Goal: Complete application form

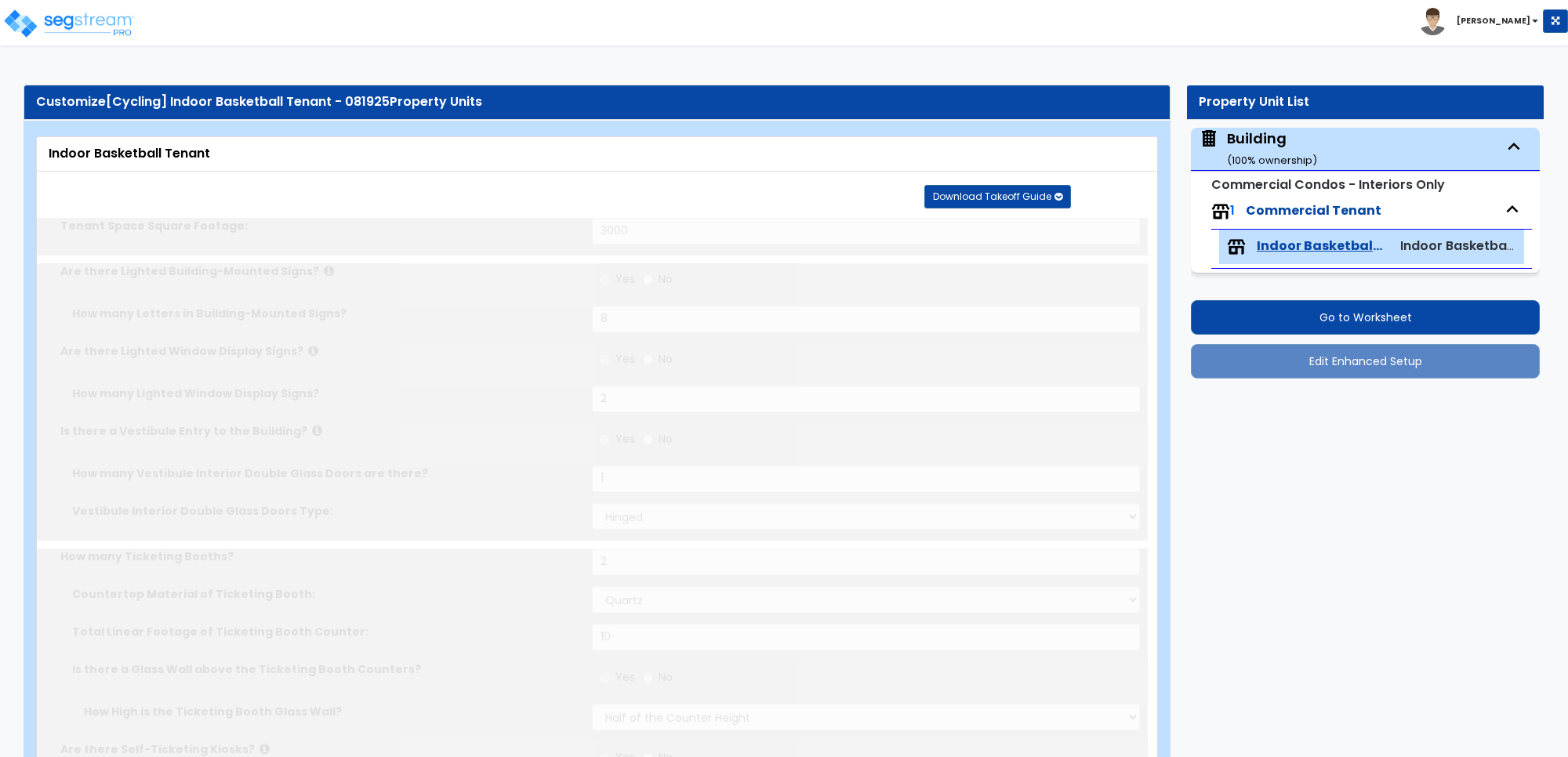
select select "1"
select select "4"
select select "2"
select select "4"
select select "2"
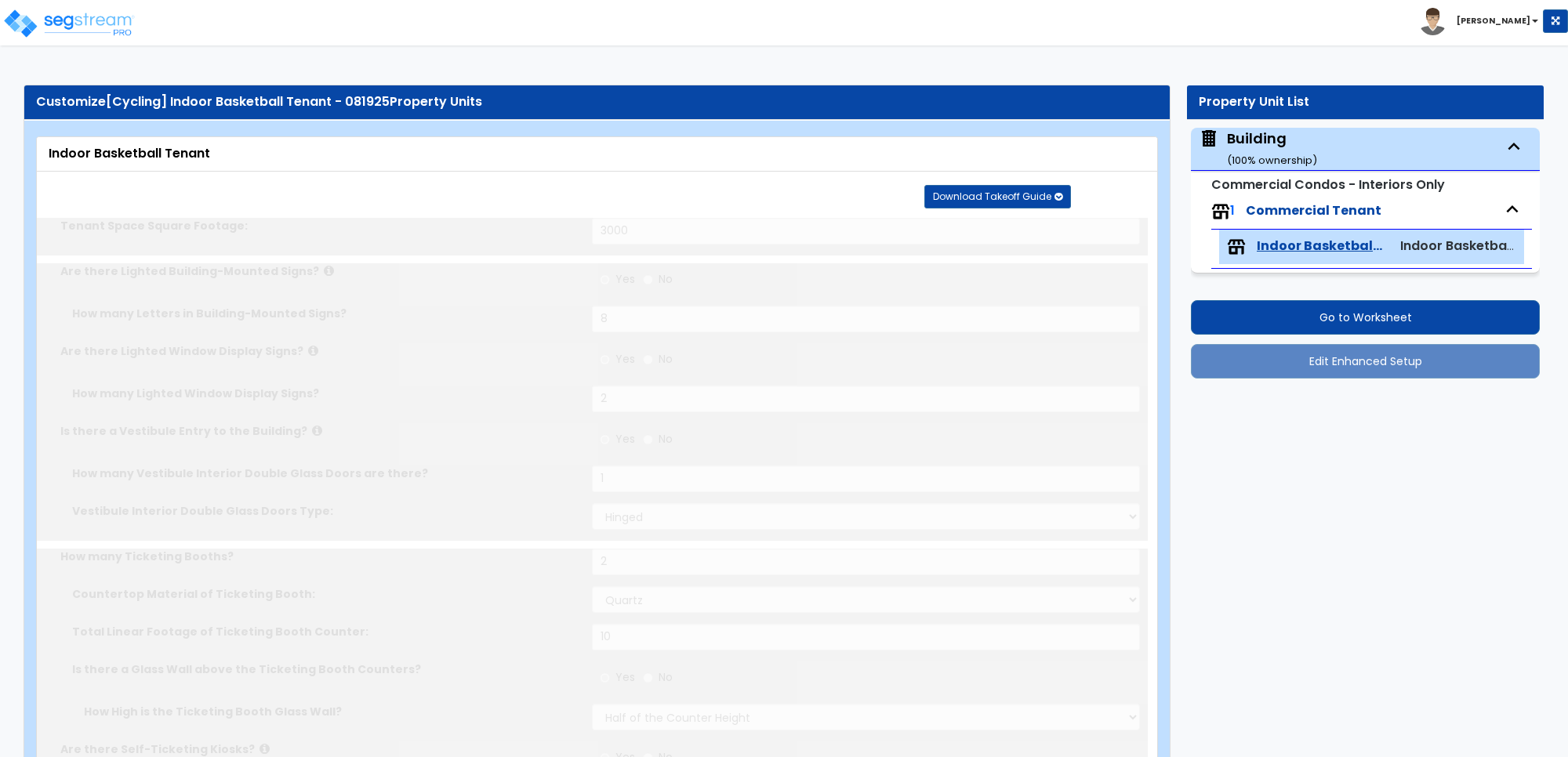
select select "2"
select select "3"
select select "1"
select select "9"
select select "1"
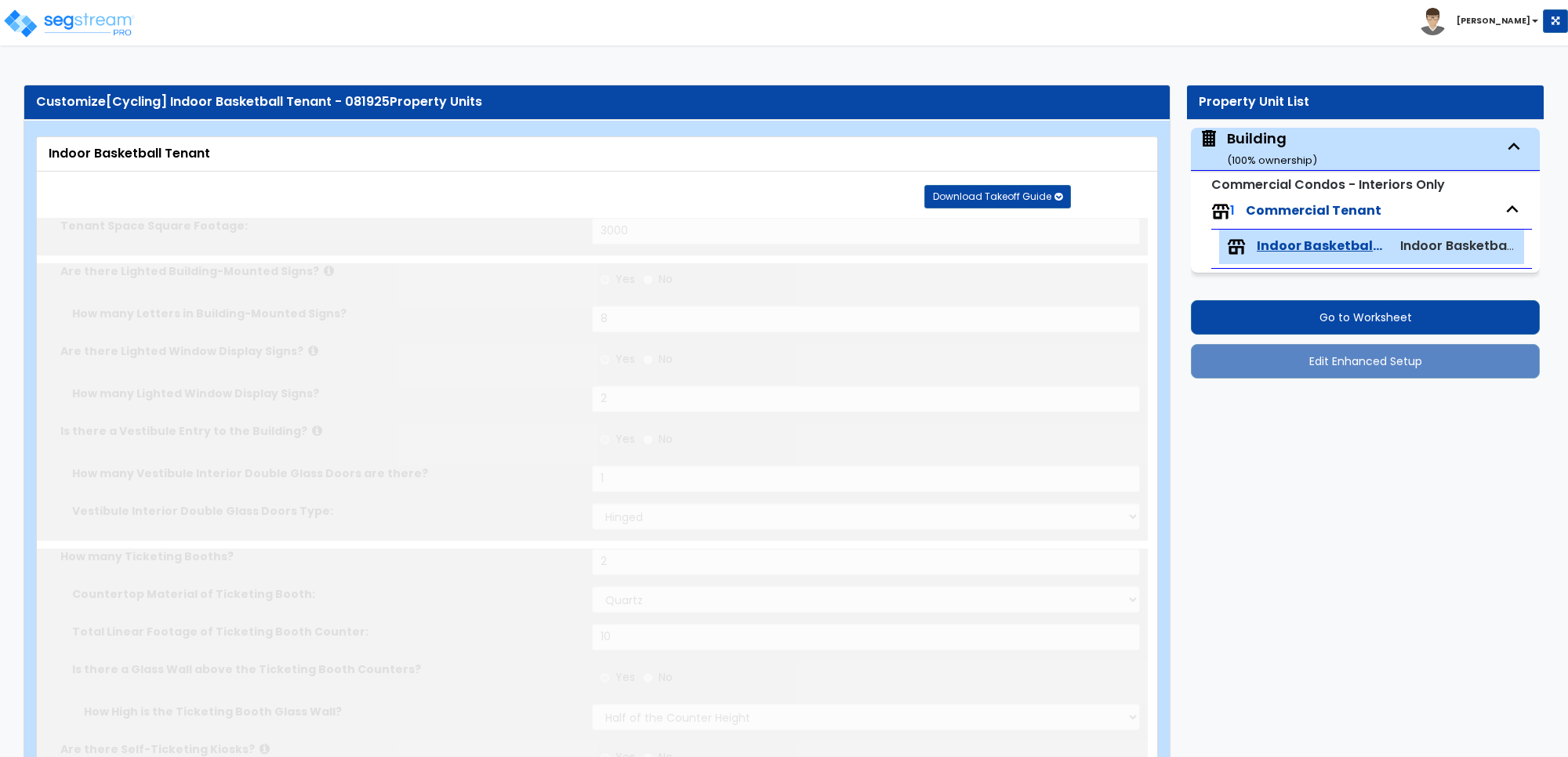
select select "1"
select select "2"
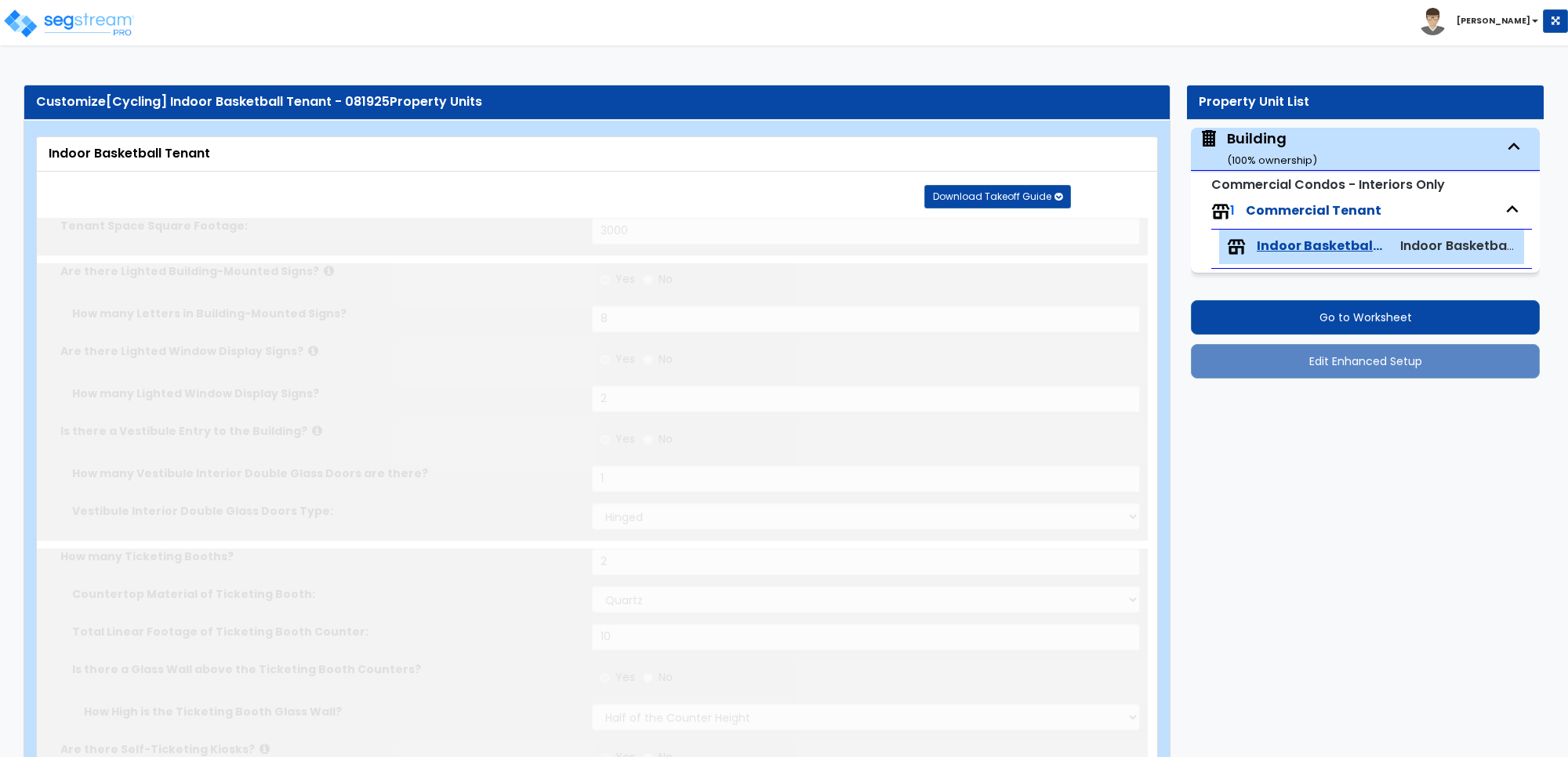
select select "2"
select select "3"
select select "1"
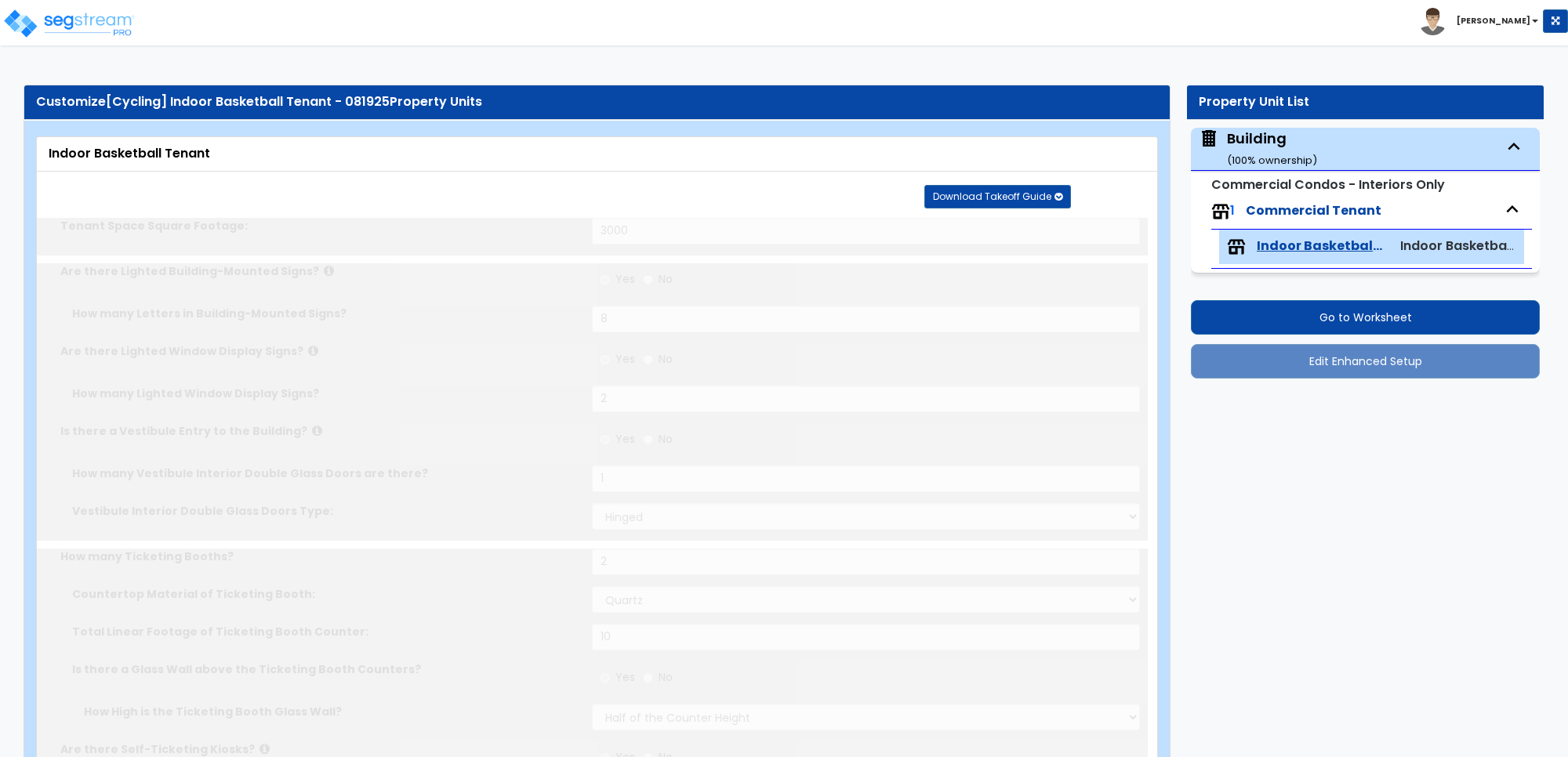
select select "5"
select select "2"
select select "3"
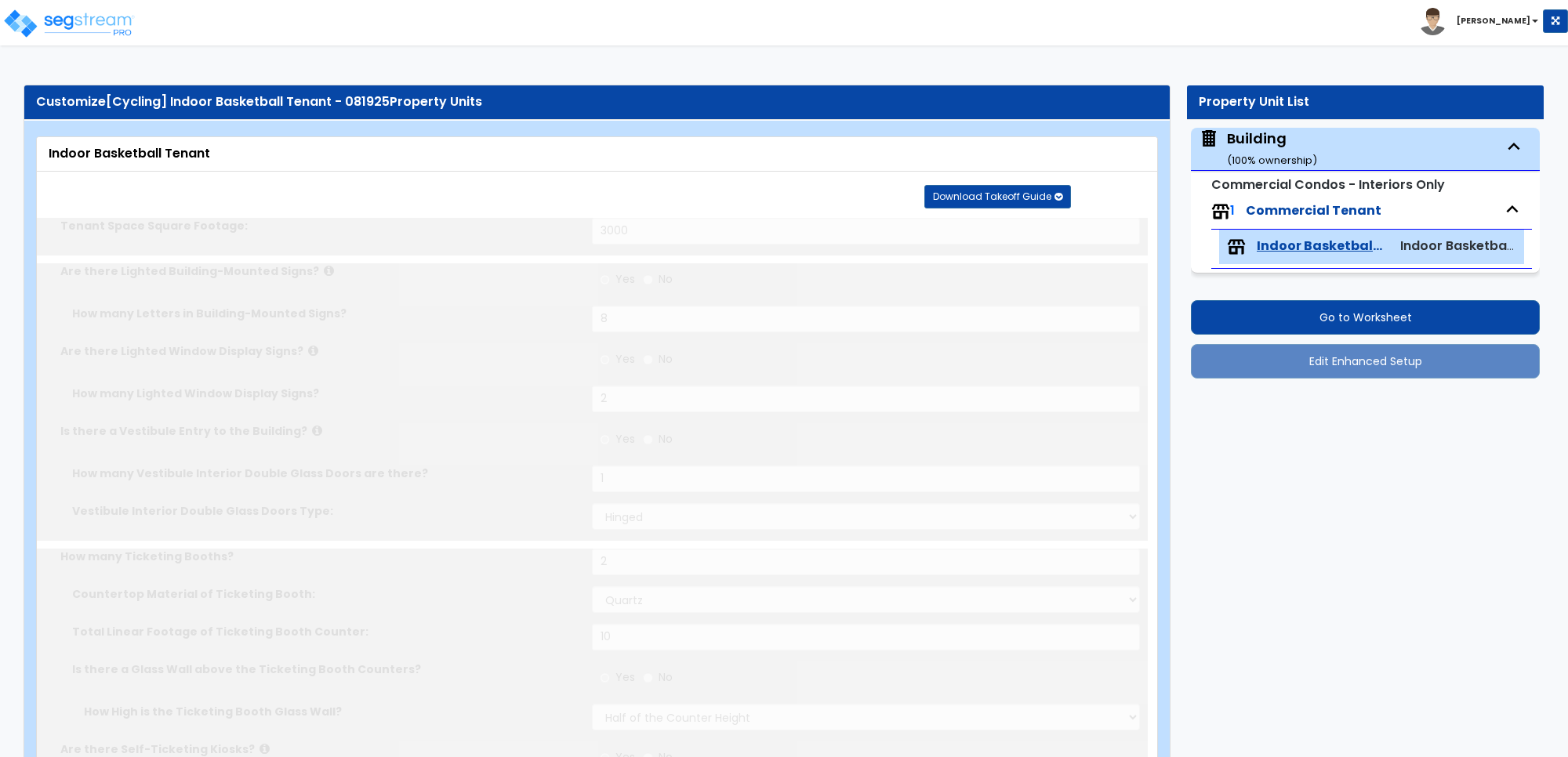
select select "5"
select select "2"
select select "1"
select select "6"
select select "2"
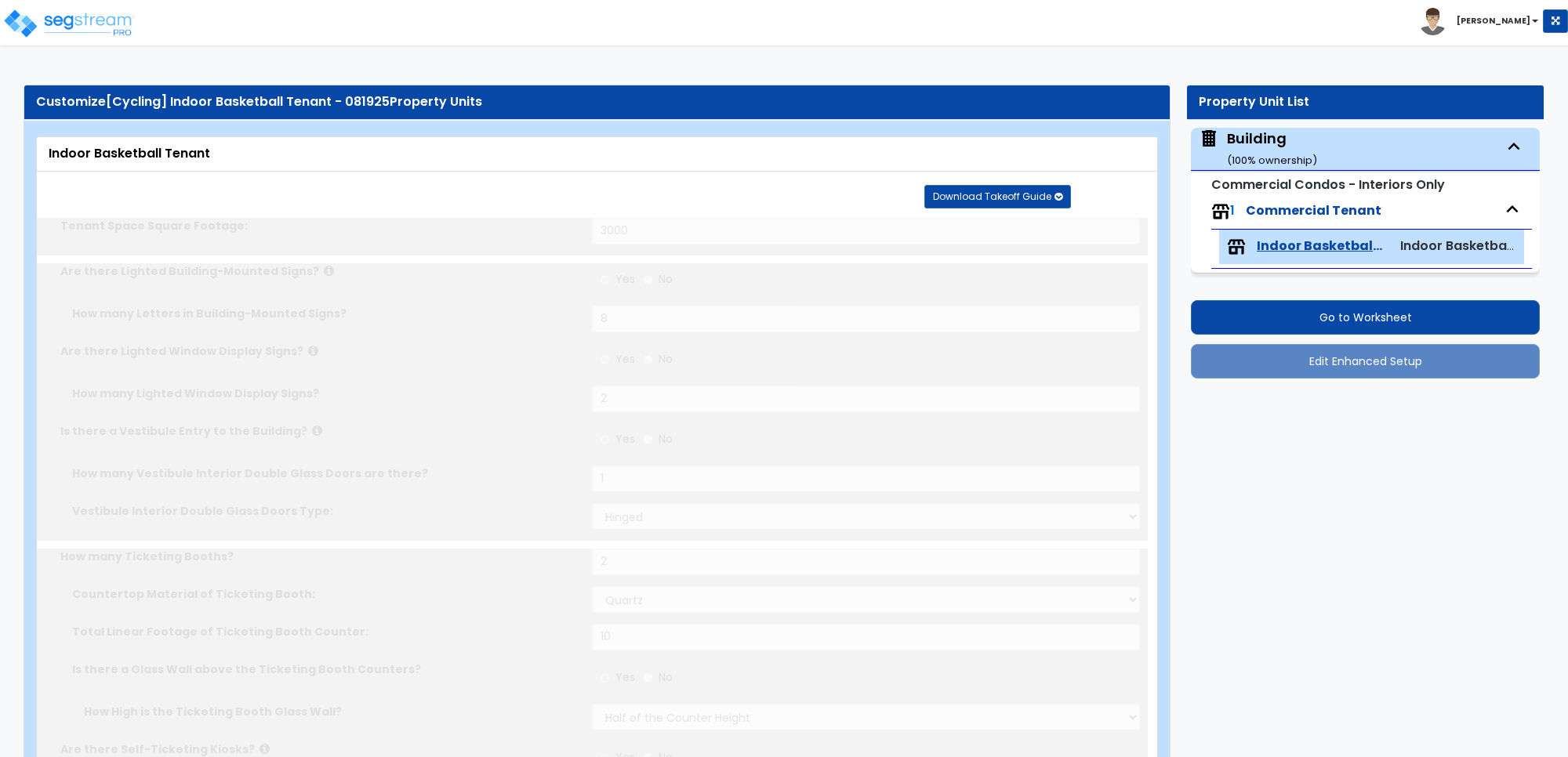
select select "1"
select select "2"
select select "4"
select select "1"
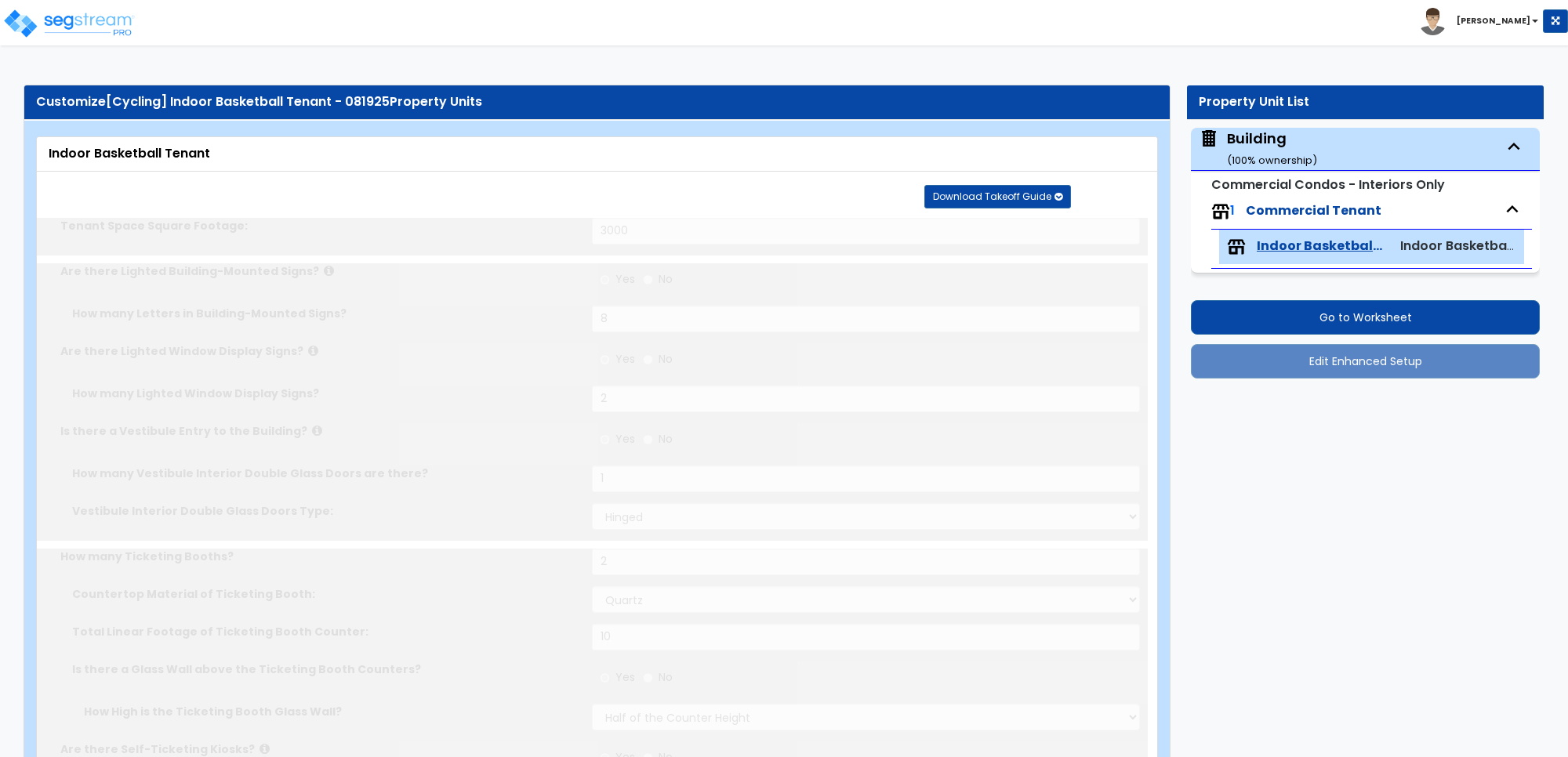
select select "1"
select select "3"
select select "6"
select select "1"
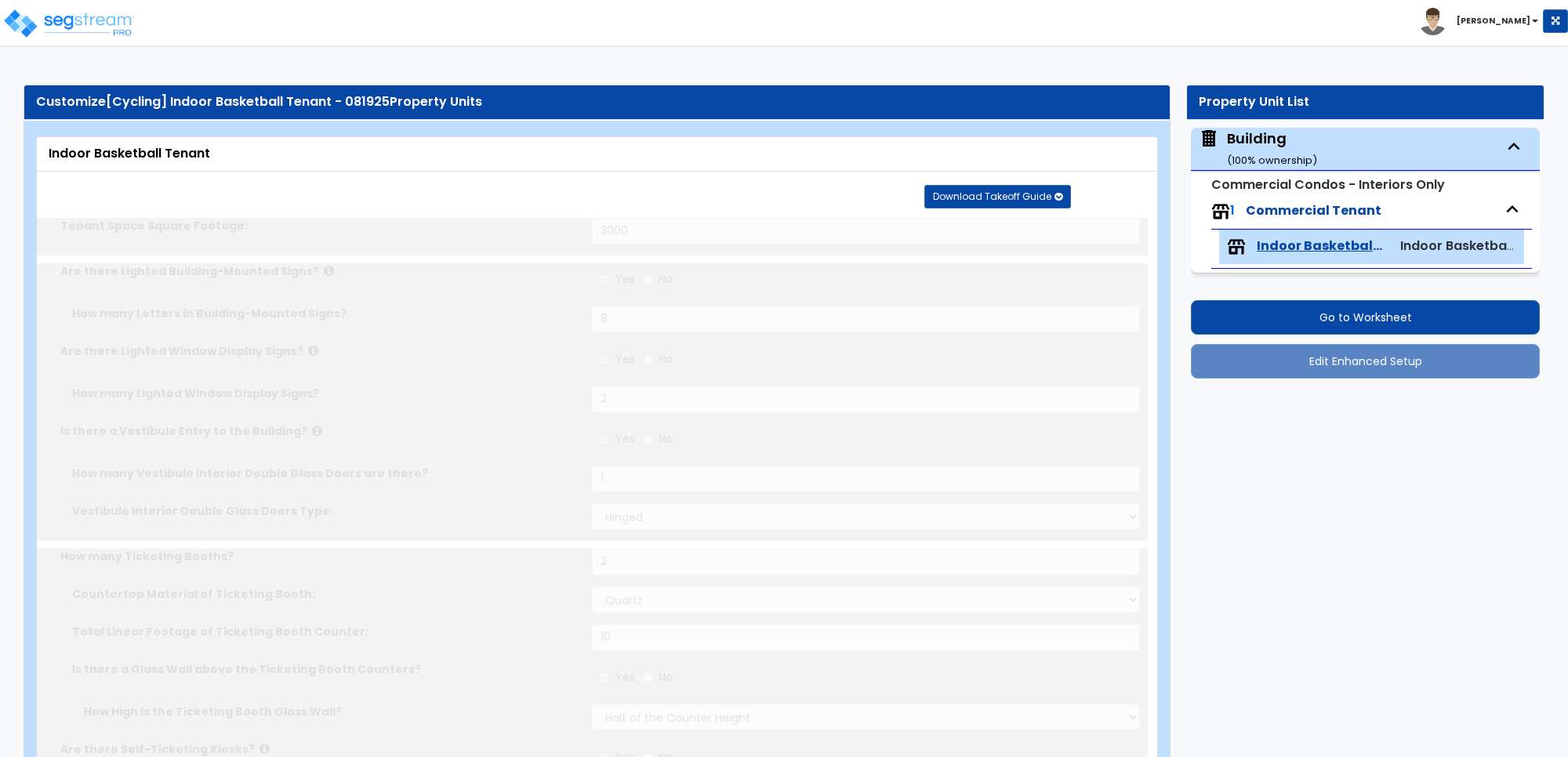
select select "1"
select select "3"
select select "1"
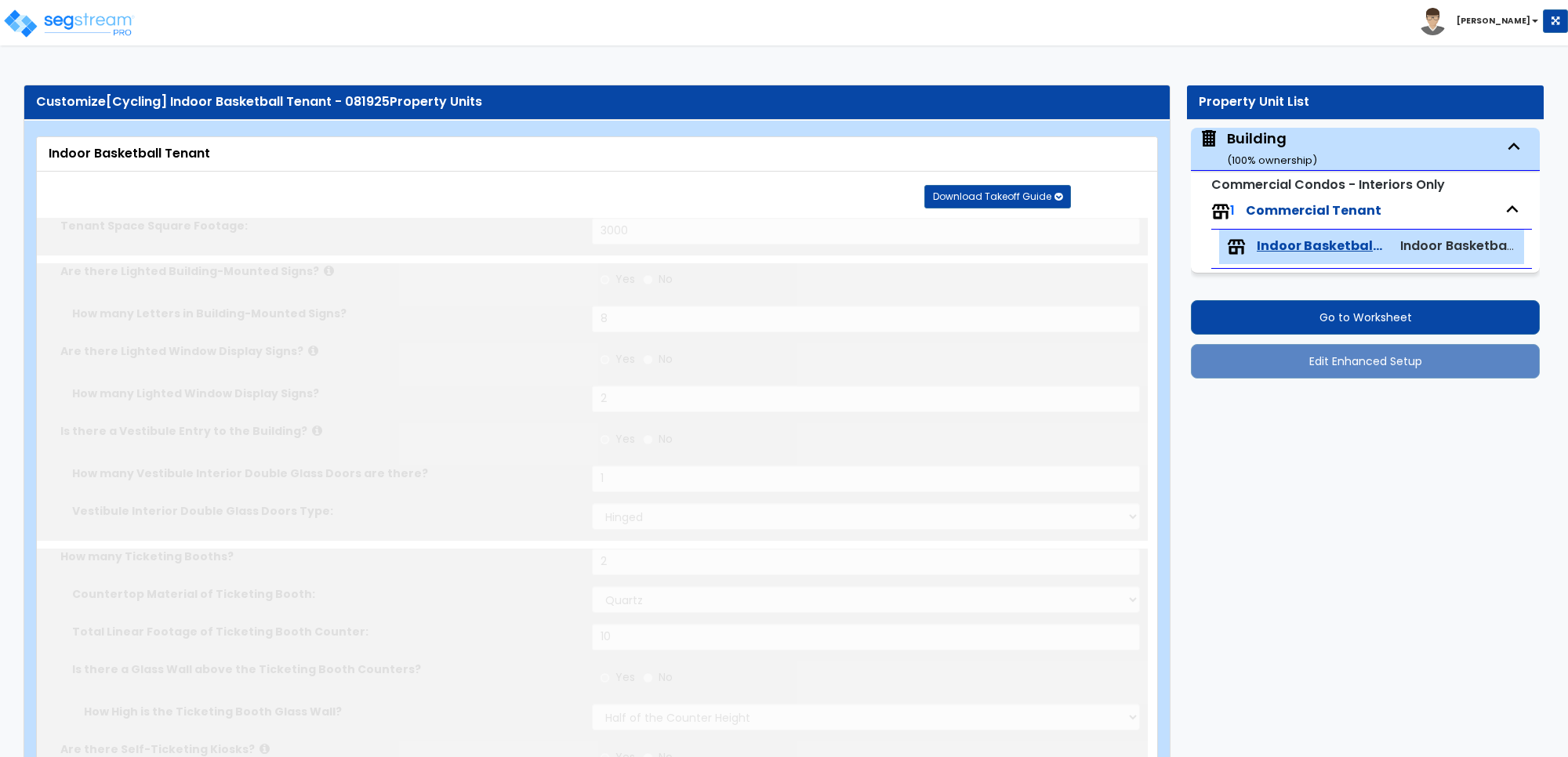
select select "2"
select select "3"
select select "2"
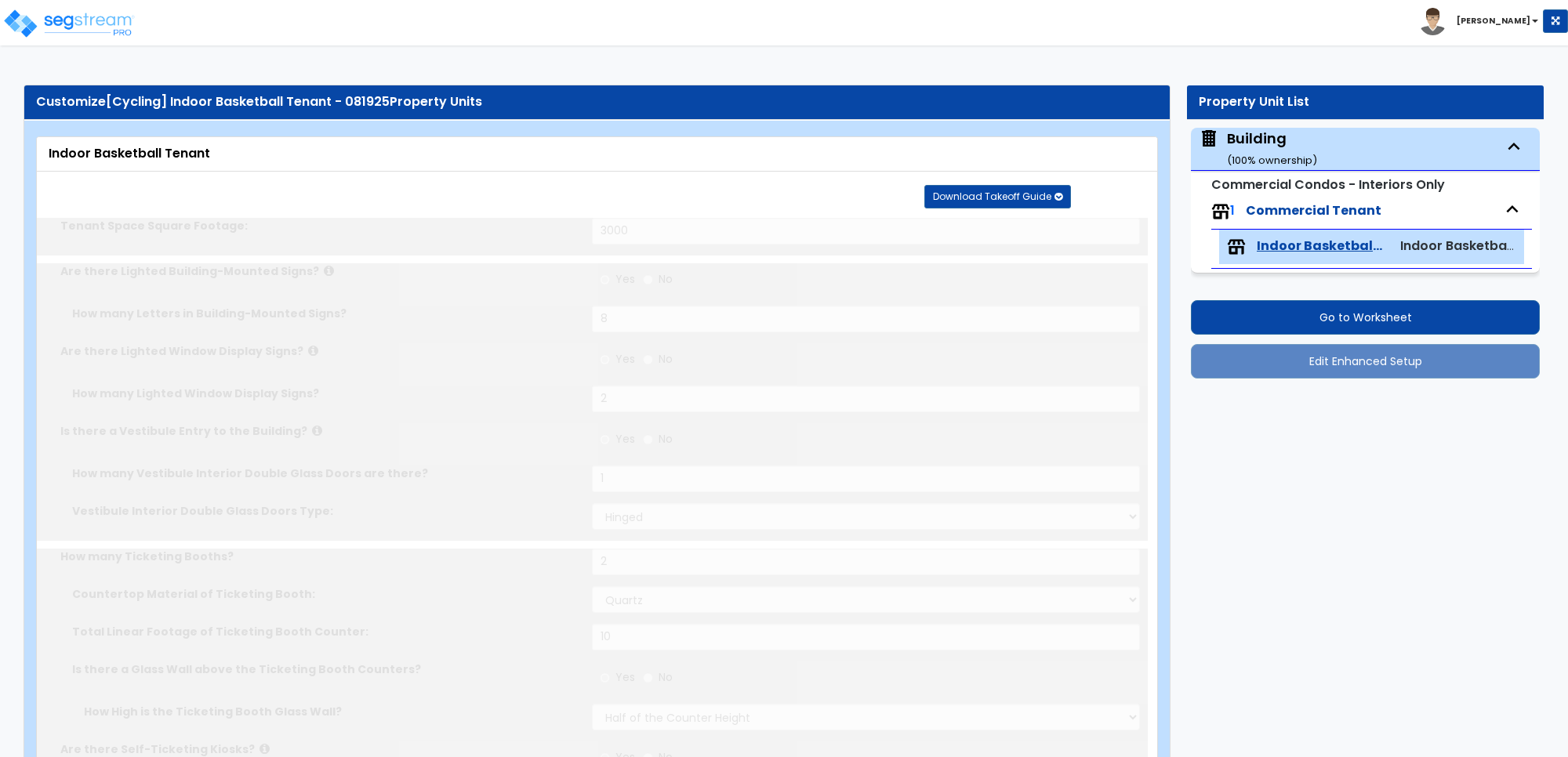
select select "2"
select select "3"
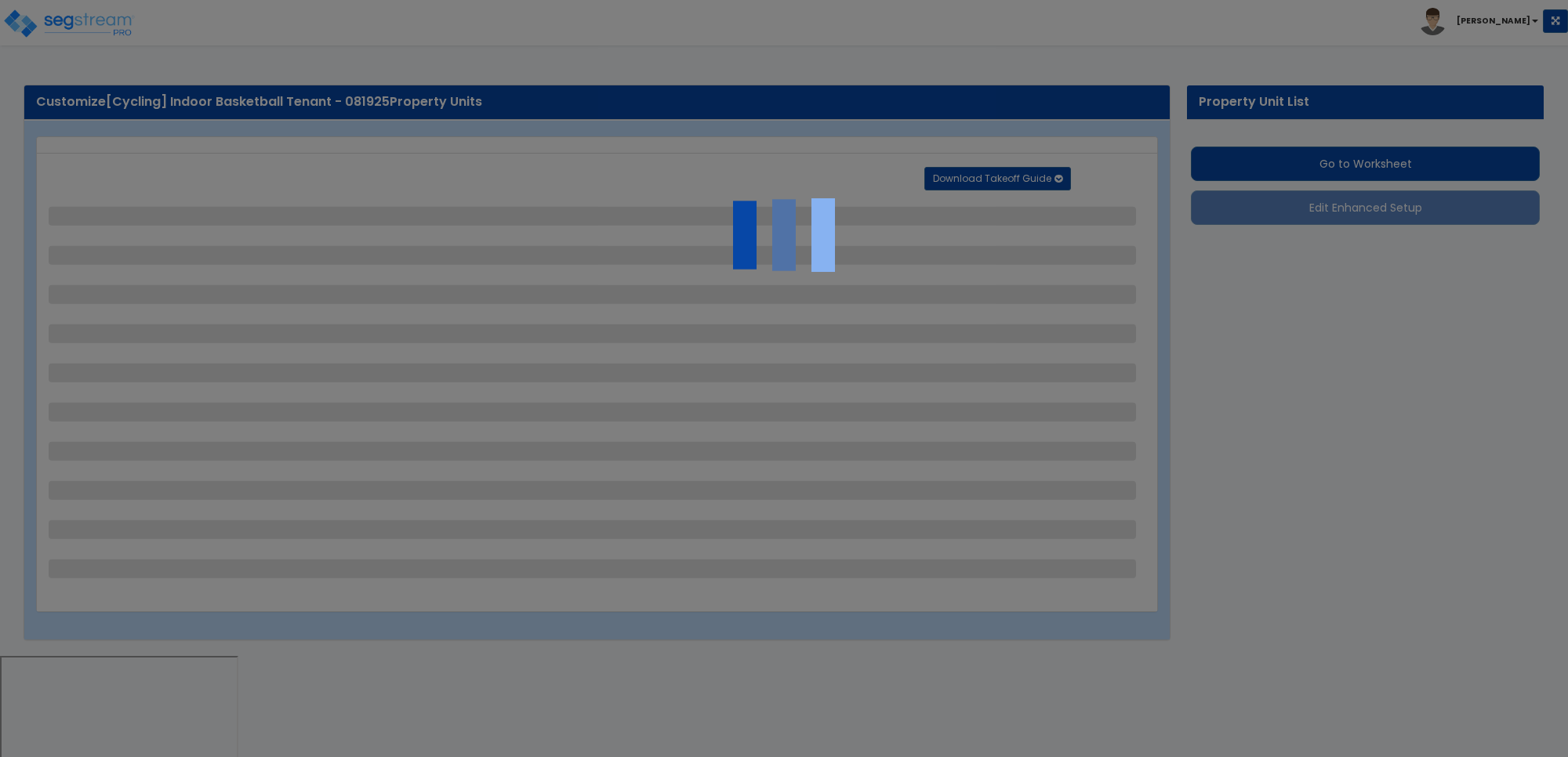
select select "1"
select select "4"
select select "2"
select select "4"
select select "2"
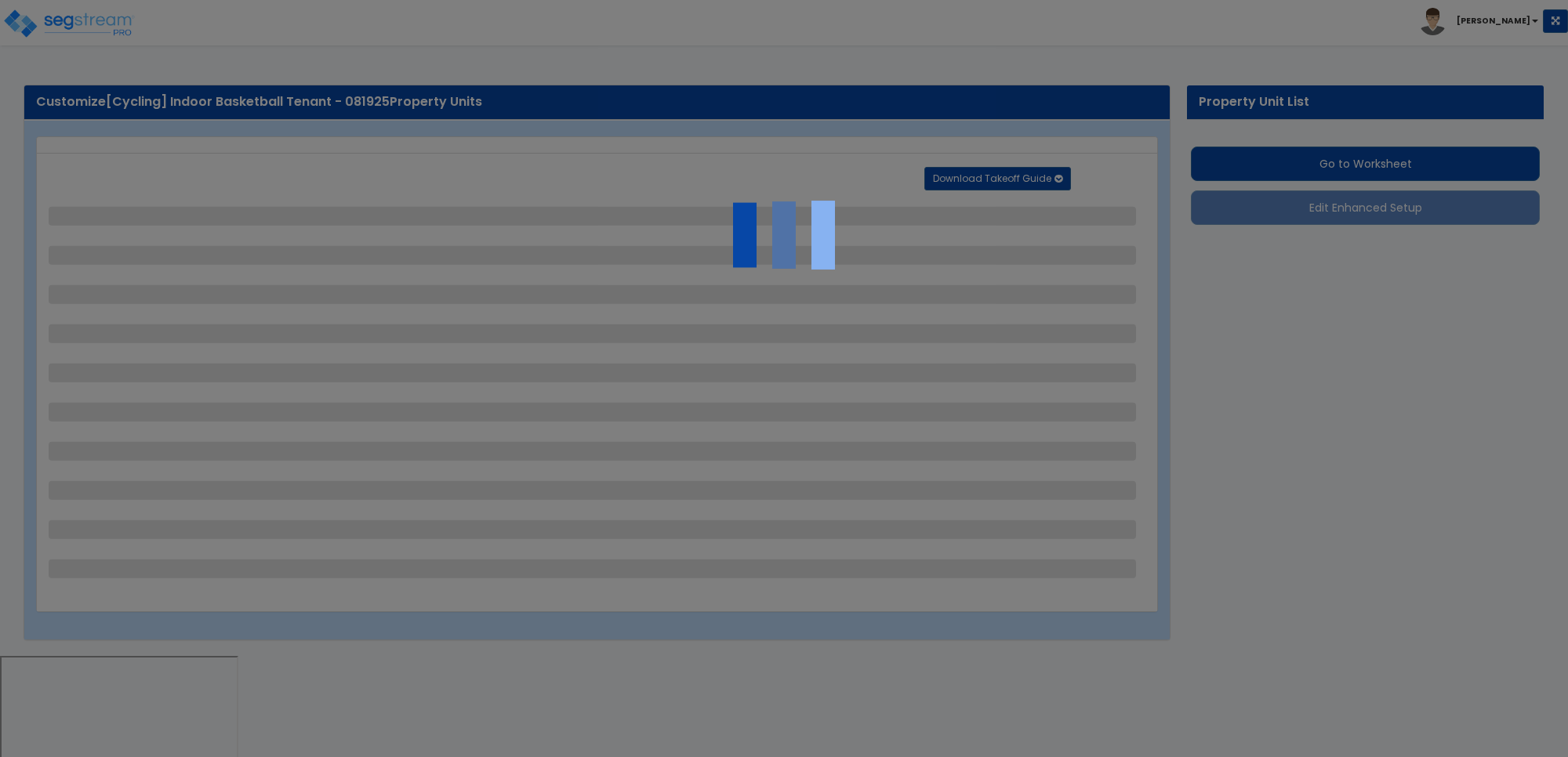
select select "2"
select select "3"
select select "1"
select select "9"
select select "1"
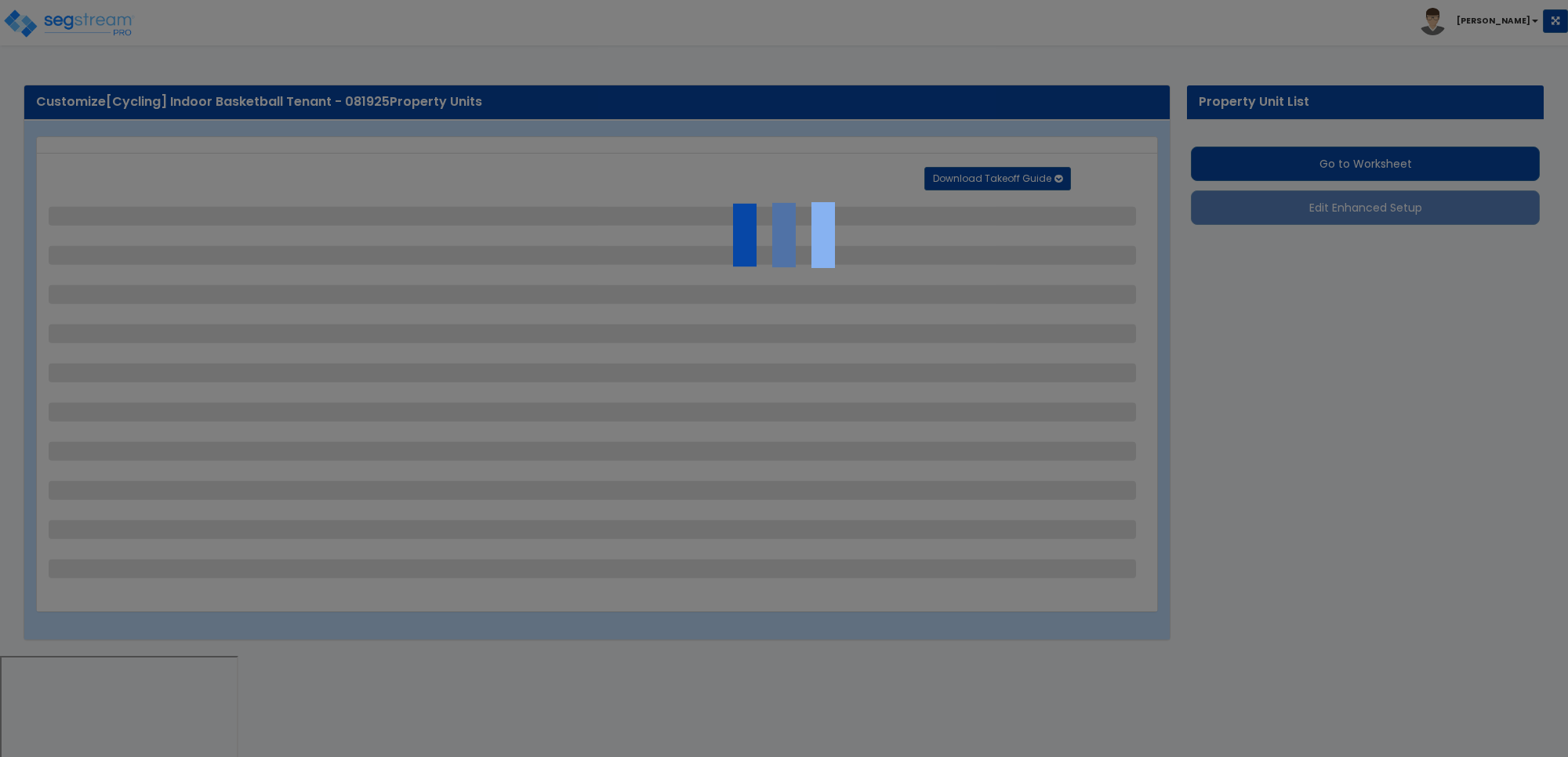
select select "1"
select select "2"
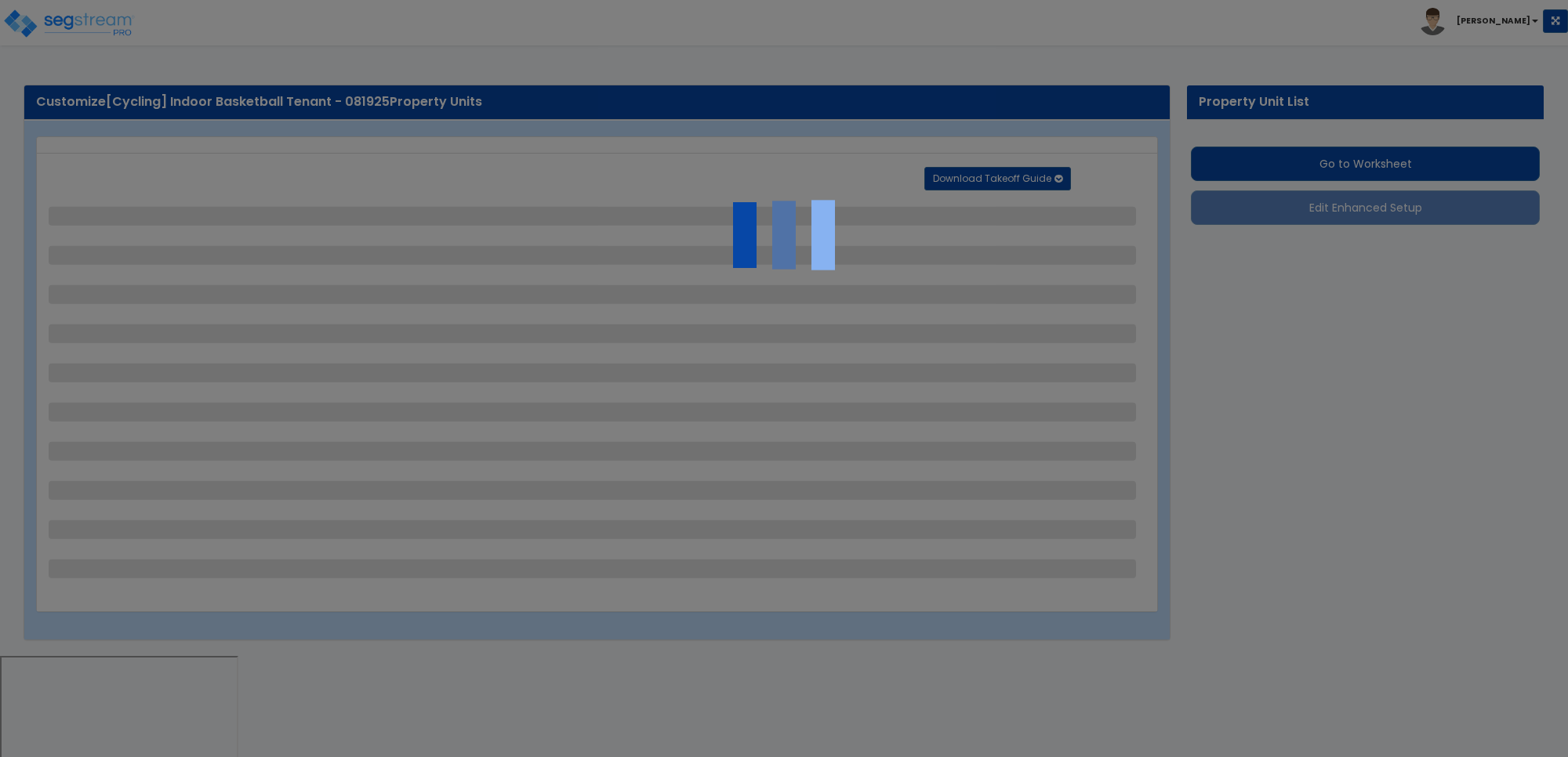
select select "2"
select select "3"
select select "1"
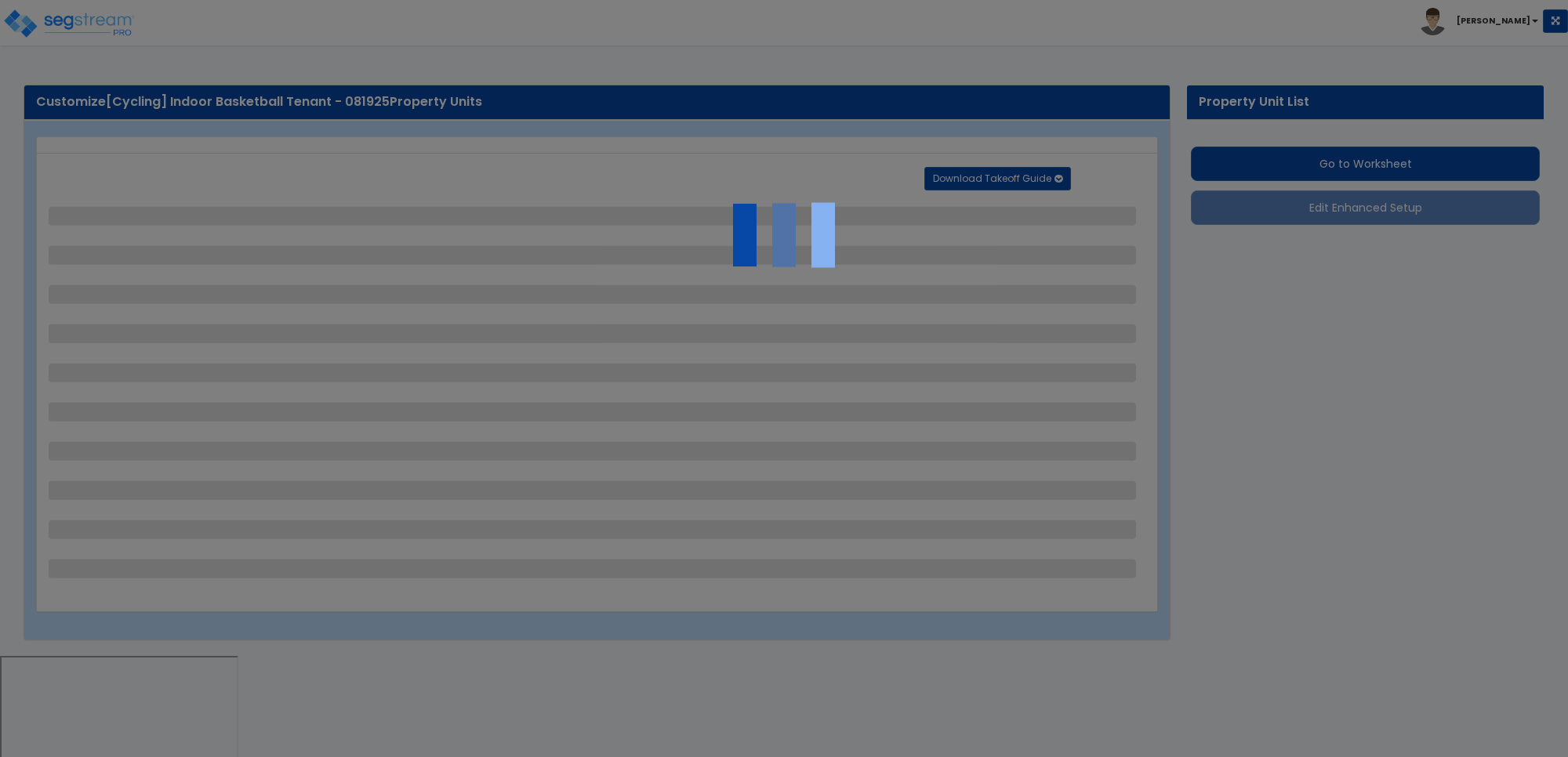
select select "5"
select select "2"
select select "3"
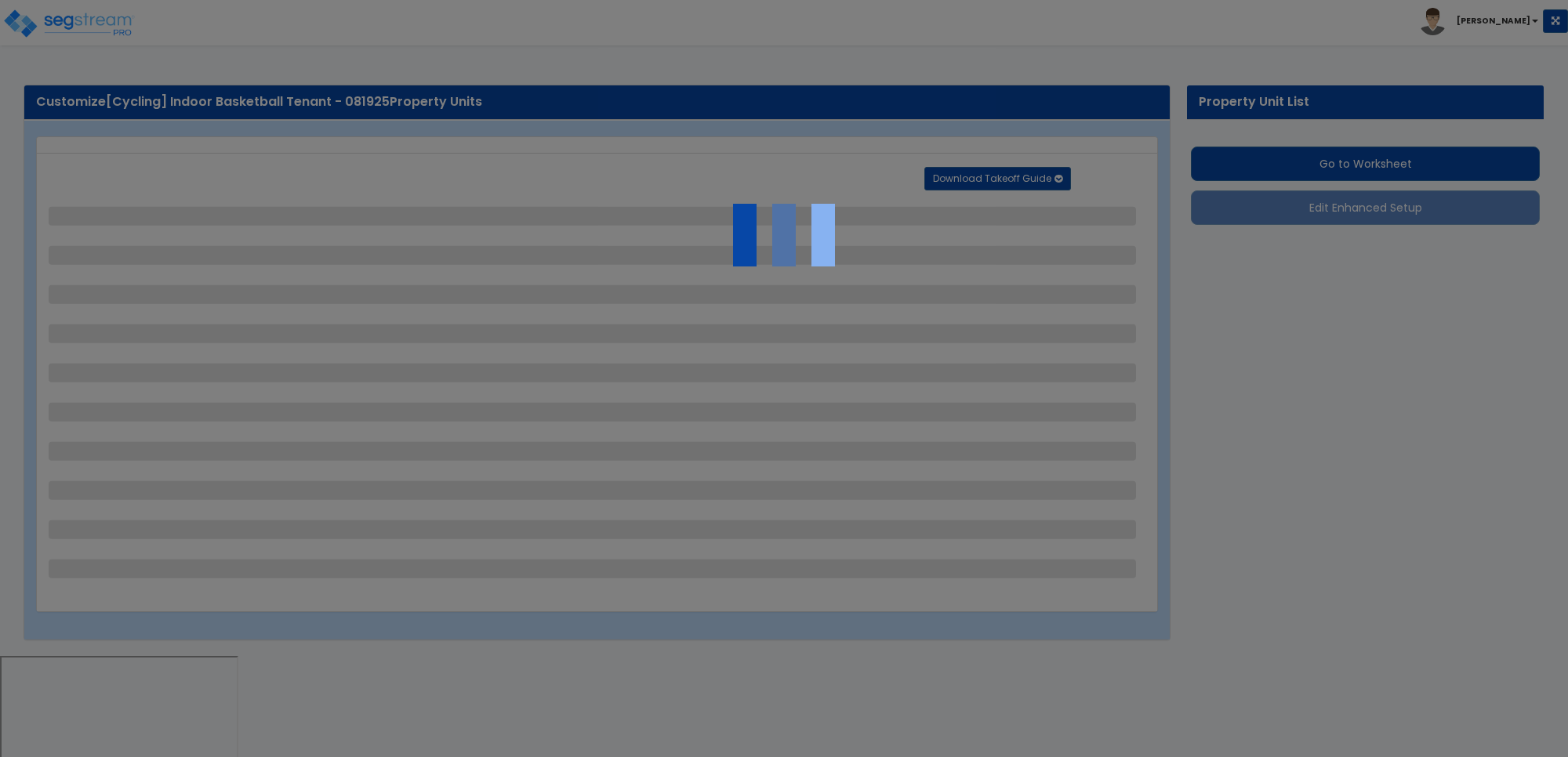
select select "5"
select select "2"
select select "1"
select select "6"
select select "2"
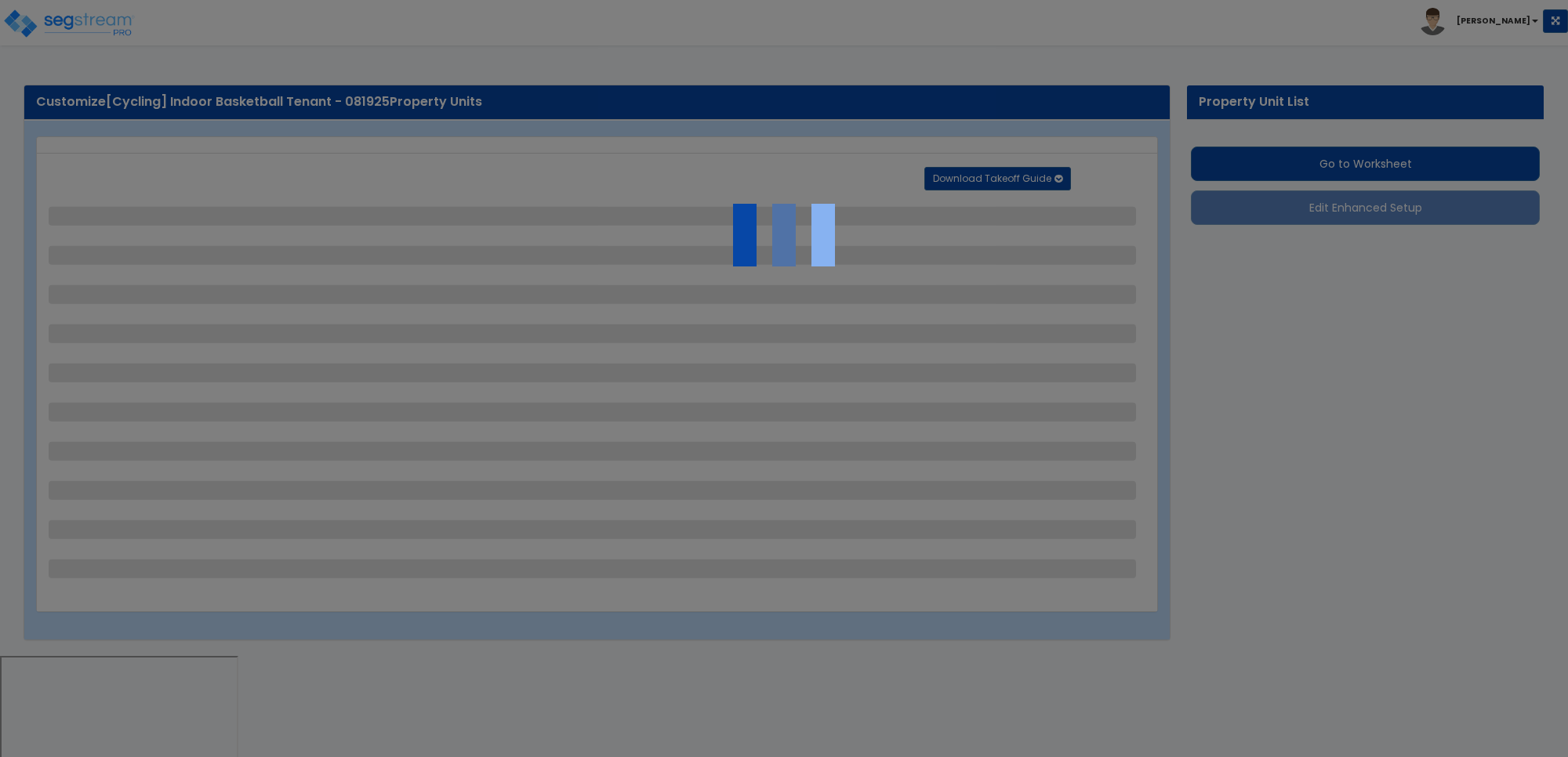
select select "1"
select select "2"
select select "4"
select select "1"
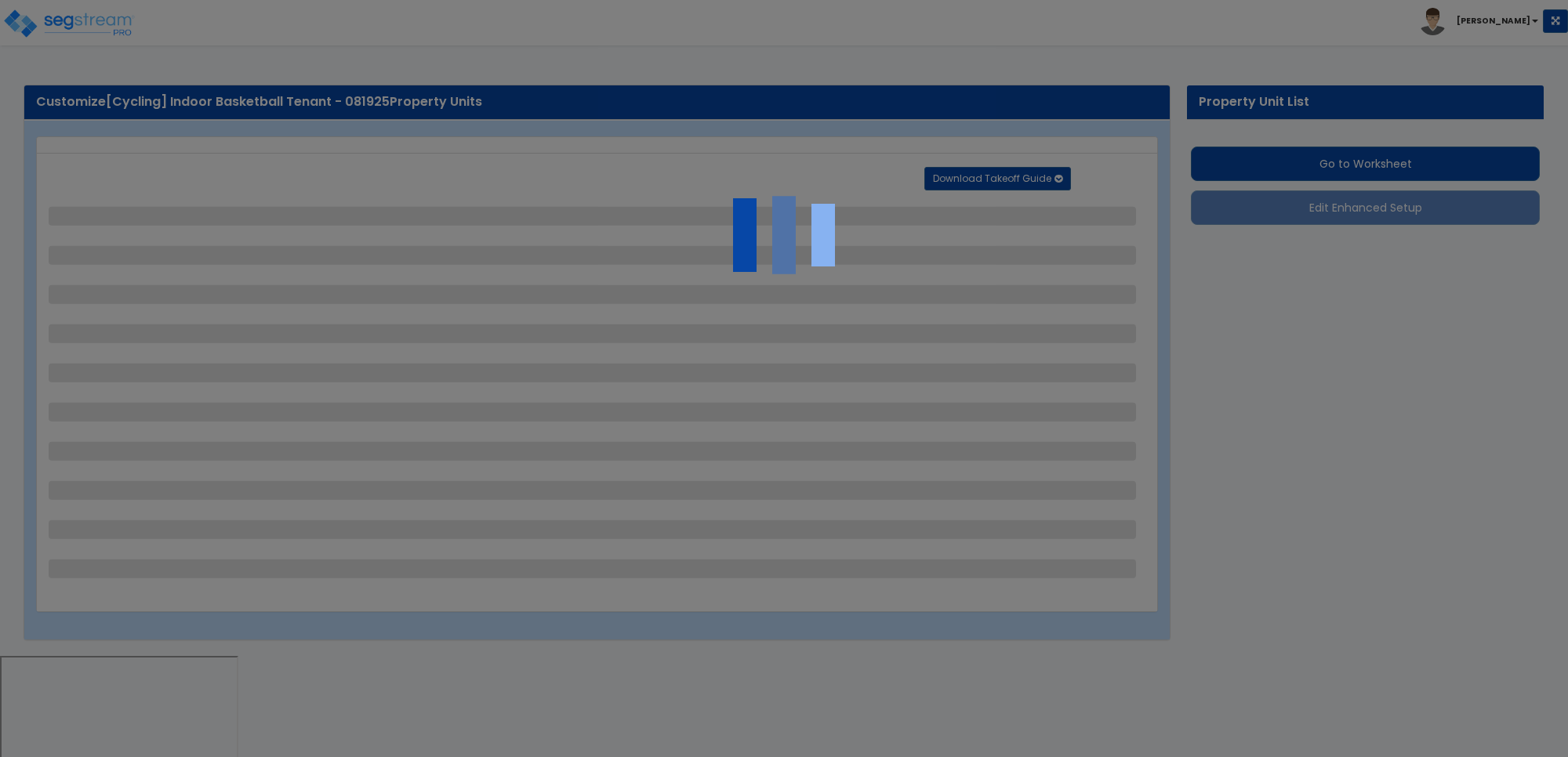
select select "1"
select select "3"
select select "6"
select select "1"
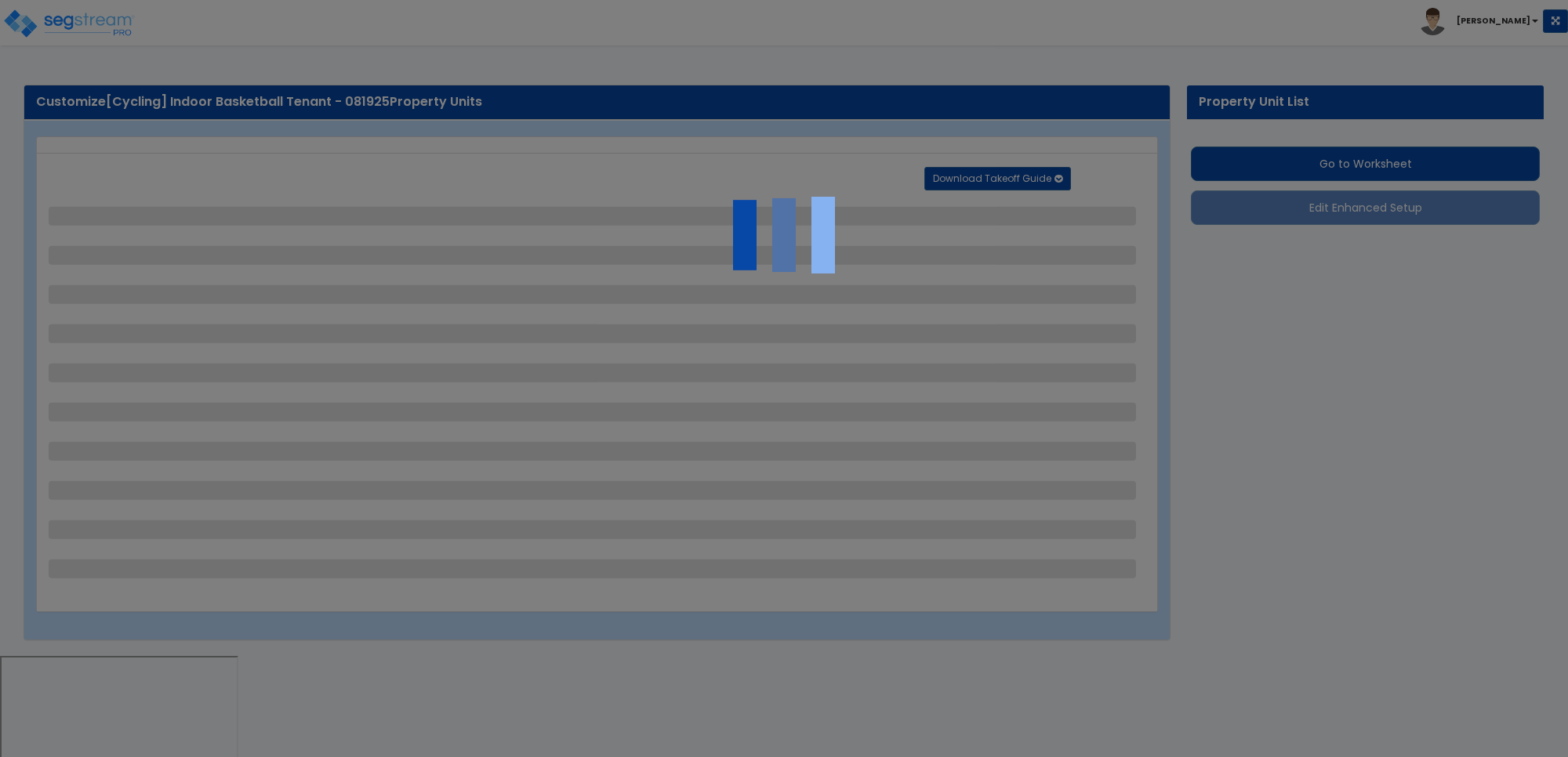
select select "1"
select select "3"
select select "1"
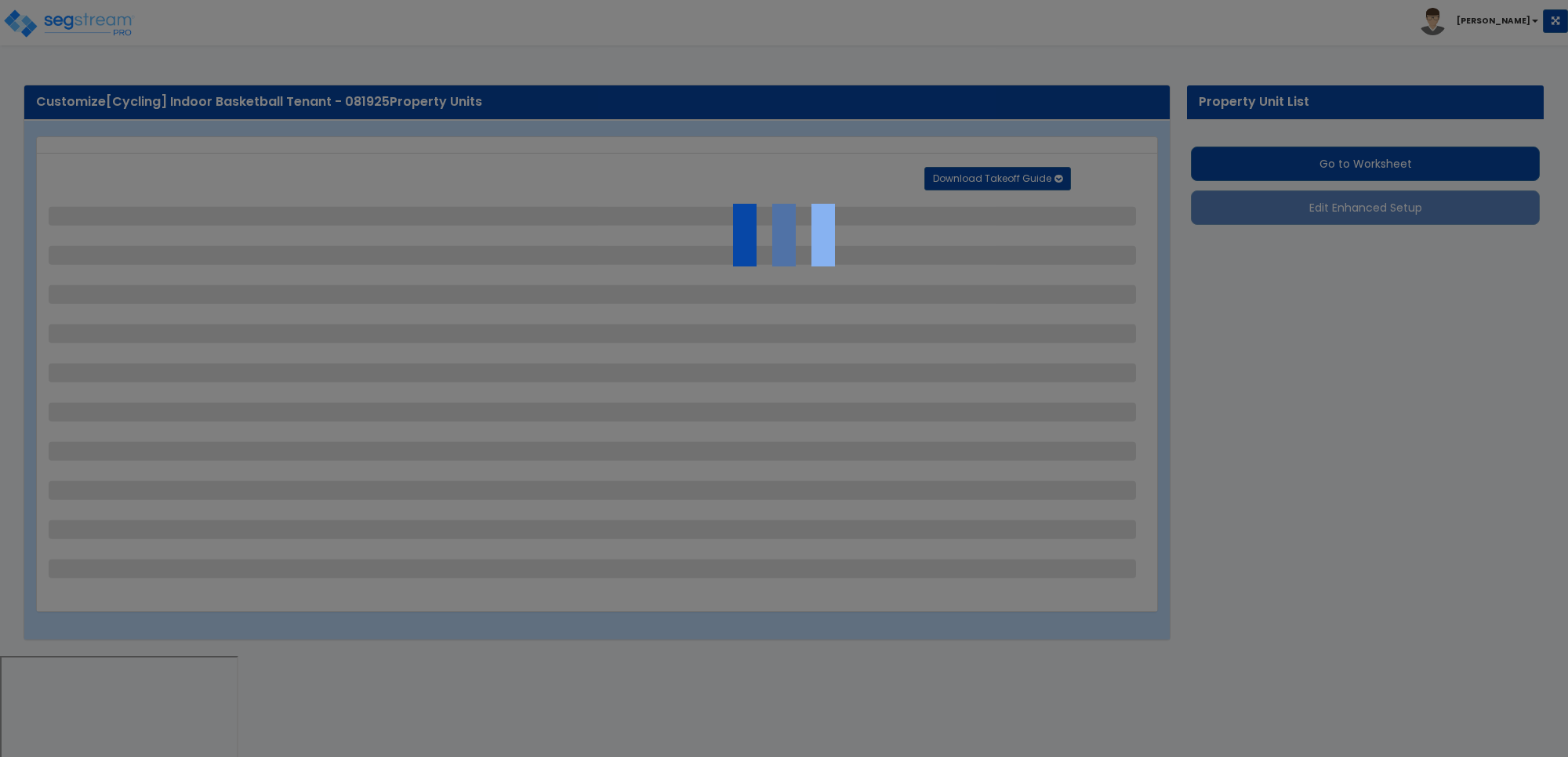
select select "2"
select select "3"
select select "2"
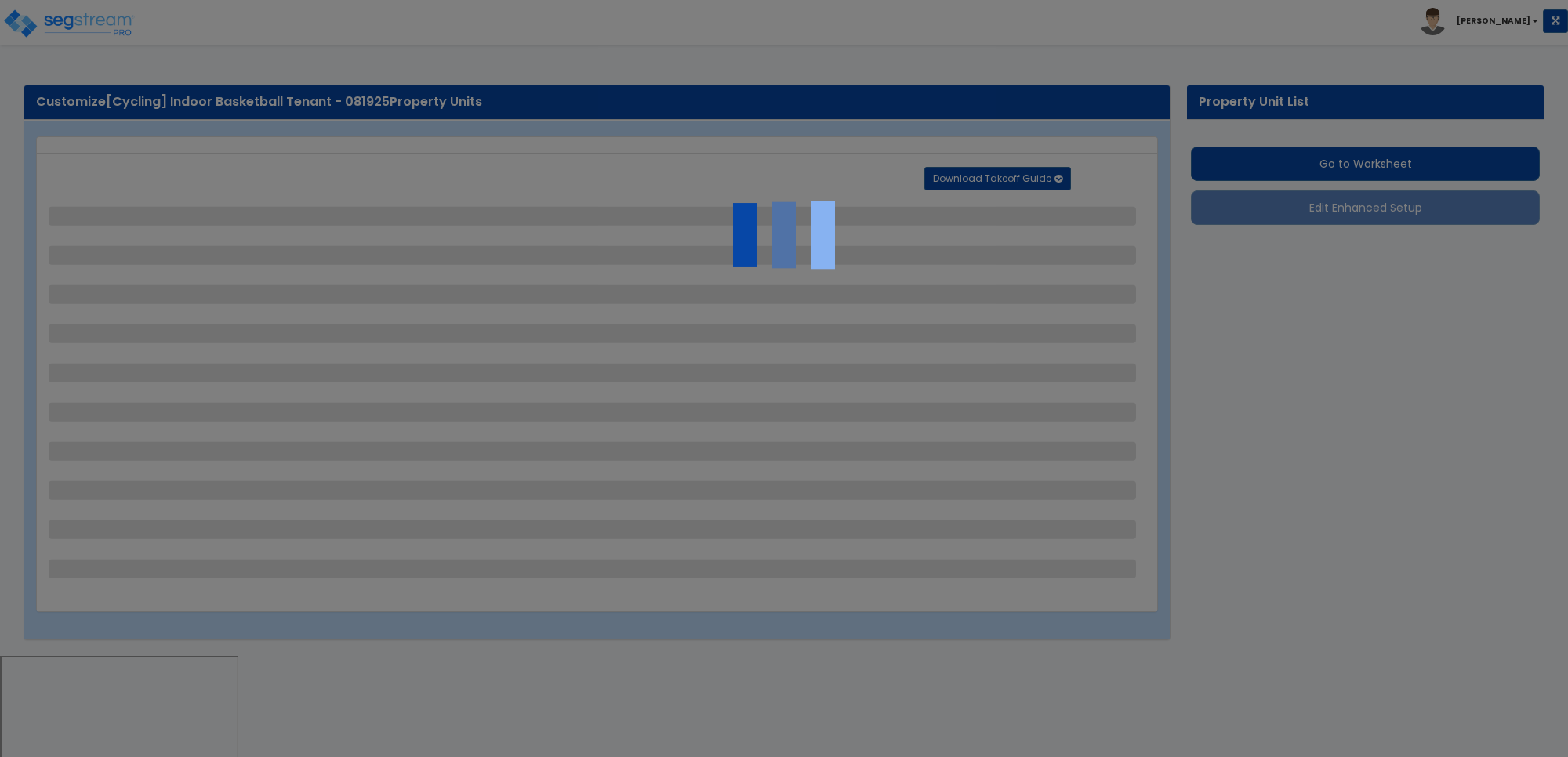
select select "2"
select select "3"
